Goal: Navigation & Orientation: Find specific page/section

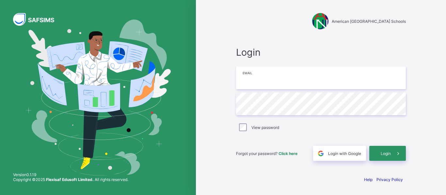
type input "**********"
click at [272, 125] on label "View password" at bounding box center [265, 127] width 28 height 5
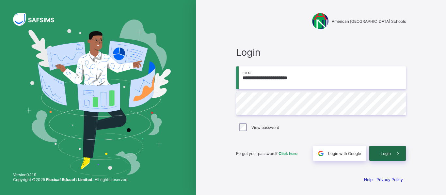
click at [388, 153] on span "Login" at bounding box center [386, 153] width 10 height 5
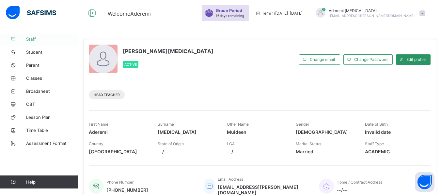
click at [33, 37] on span "Staff" at bounding box center [52, 39] width 52 height 5
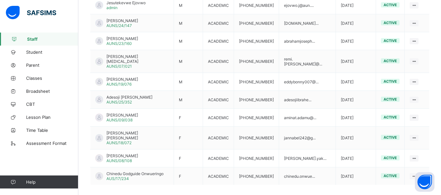
scroll to position [200, 0]
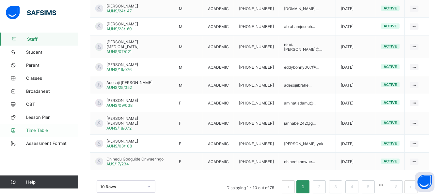
click at [44, 128] on span "Time Table" at bounding box center [52, 130] width 52 height 5
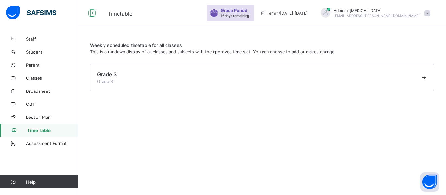
click at [424, 78] on span at bounding box center [423, 77] width 7 height 7
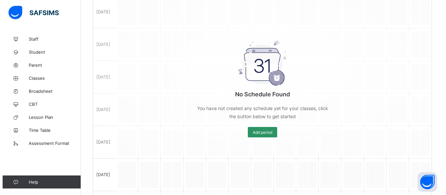
scroll to position [140, 0]
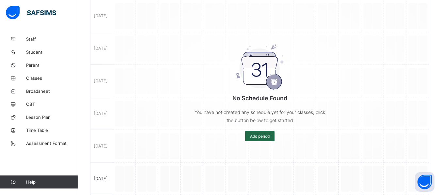
click at [258, 133] on div "Add period" at bounding box center [259, 136] width 29 height 10
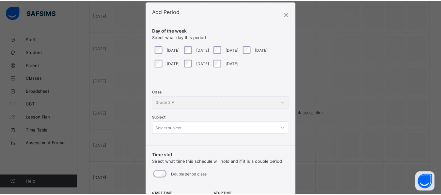
scroll to position [0, 0]
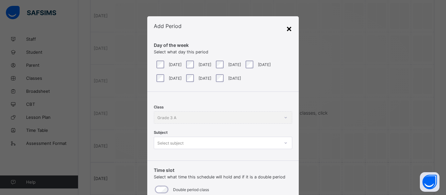
click at [286, 29] on div "×" at bounding box center [289, 28] width 6 height 11
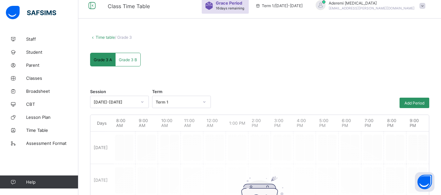
scroll to position [3, 0]
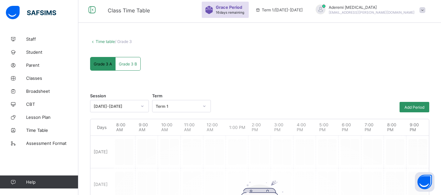
click at [133, 66] on span "Grade 3 B" at bounding box center [128, 64] width 18 height 5
click at [111, 42] on link "Time table" at bounding box center [105, 41] width 19 height 5
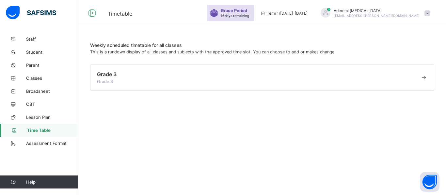
click at [118, 78] on span at bounding box center [258, 79] width 323 height 2
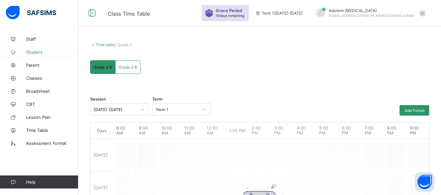
click at [34, 54] on span "Student" at bounding box center [52, 52] width 52 height 5
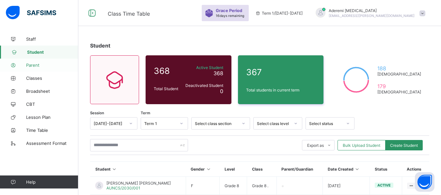
click at [35, 67] on span "Parent" at bounding box center [52, 65] width 52 height 5
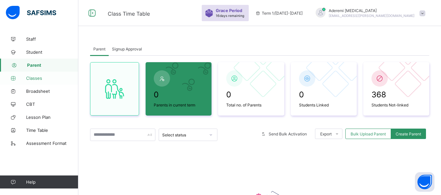
click at [34, 78] on span "Classes" at bounding box center [52, 78] width 52 height 5
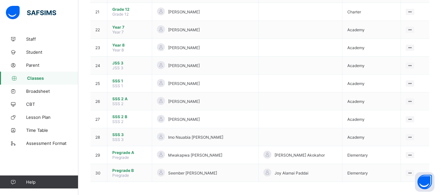
scroll to position [436, 0]
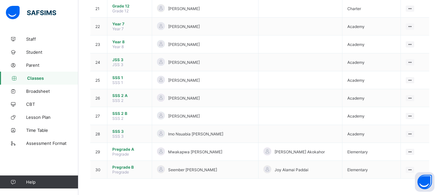
drag, startPoint x: 436, startPoint y: 185, endPoint x: 442, endPoint y: 131, distance: 54.8
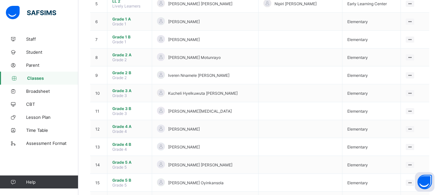
scroll to position [151, 0]
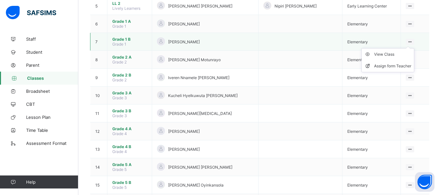
click at [413, 48] on ul "View Class Assign form Teacher" at bounding box center [387, 60] width 53 height 24
click at [395, 55] on div "View Class" at bounding box center [392, 54] width 37 height 7
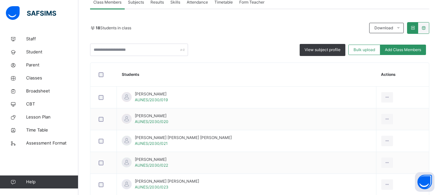
scroll to position [110, 0]
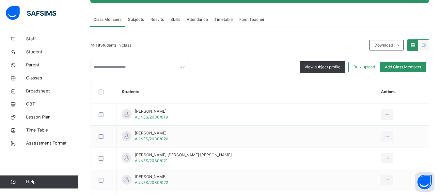
click at [193, 20] on span "Attendance" at bounding box center [197, 20] width 21 height 6
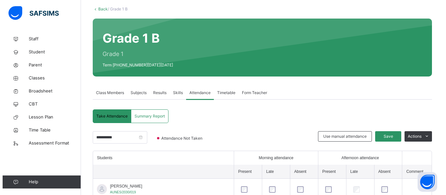
scroll to position [0, 0]
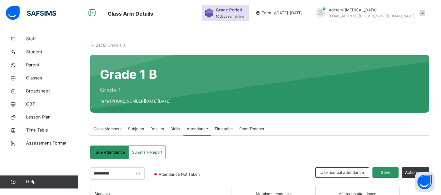
click at [100, 46] on link "Back" at bounding box center [100, 45] width 9 height 5
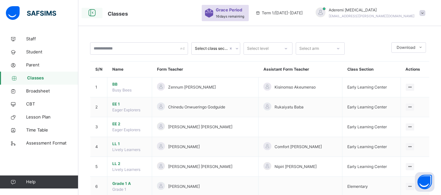
click at [93, 13] on icon at bounding box center [91, 13] width 11 height 12
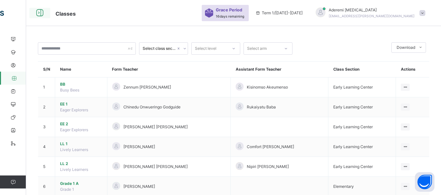
click at [40, 13] on icon at bounding box center [39, 13] width 11 height 12
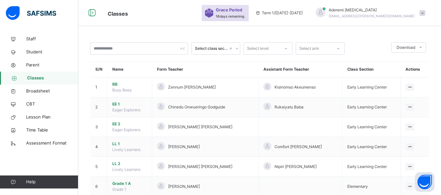
click at [244, 16] on span "16 days remaining" at bounding box center [230, 16] width 28 height 4
click at [249, 5] on div "Grace Period 16 days remaining" at bounding box center [225, 13] width 47 height 16
click at [242, 8] on span "Grace Period" at bounding box center [229, 10] width 26 height 6
click at [425, 12] on span at bounding box center [422, 13] width 6 height 6
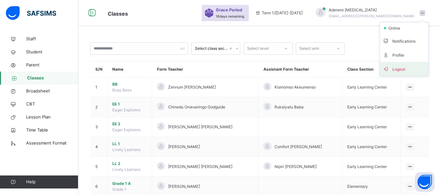
click at [405, 69] on span "Logout" at bounding box center [403, 69] width 43 height 9
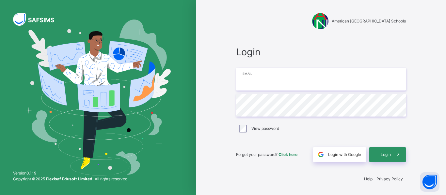
type input "**********"
